Goal: Task Accomplishment & Management: Manage account settings

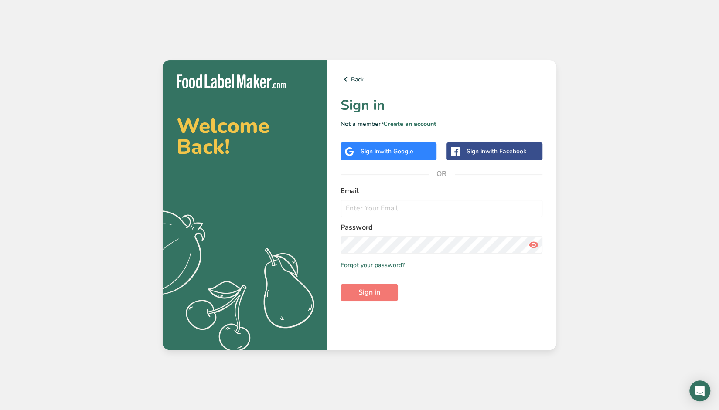
click at [404, 159] on div "Sign in with Google" at bounding box center [389, 152] width 96 height 18
